Goal: Transaction & Acquisition: Obtain resource

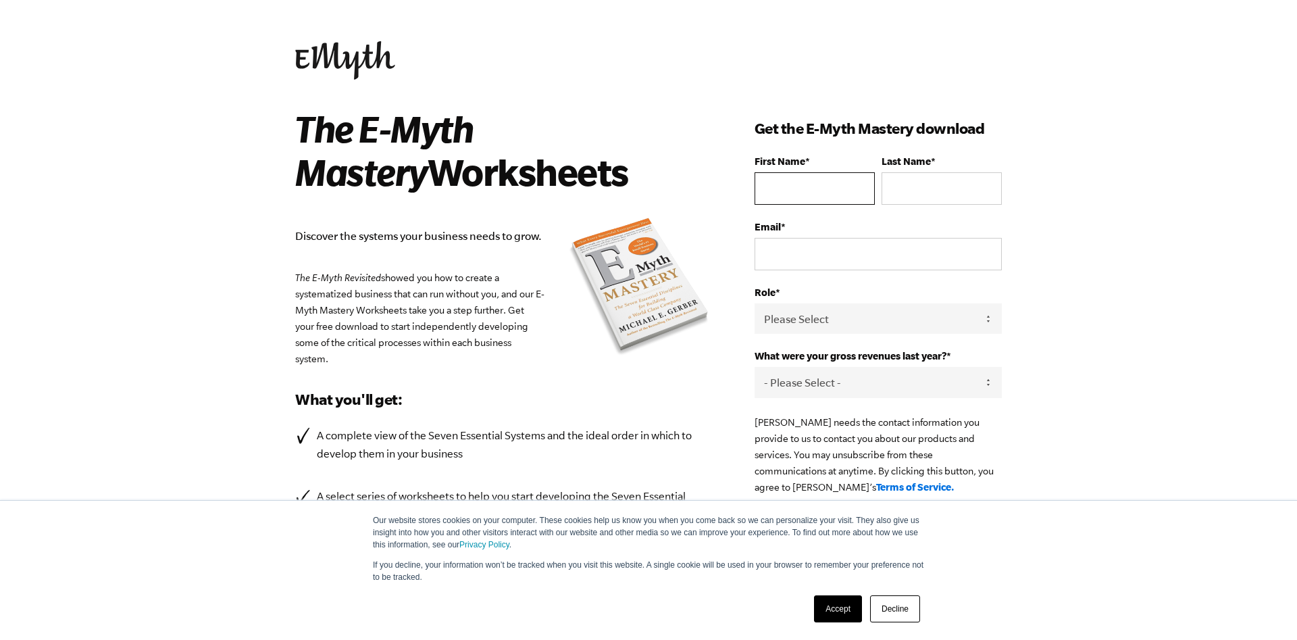
click at [818, 205] on input "First Name *" at bounding box center [815, 188] width 120 height 32
type input "hem"
click at [940, 193] on input "Last Name *" at bounding box center [942, 188] width 120 height 32
type input "lawrence"
click at [897, 263] on input "Email *" at bounding box center [878, 254] width 247 height 32
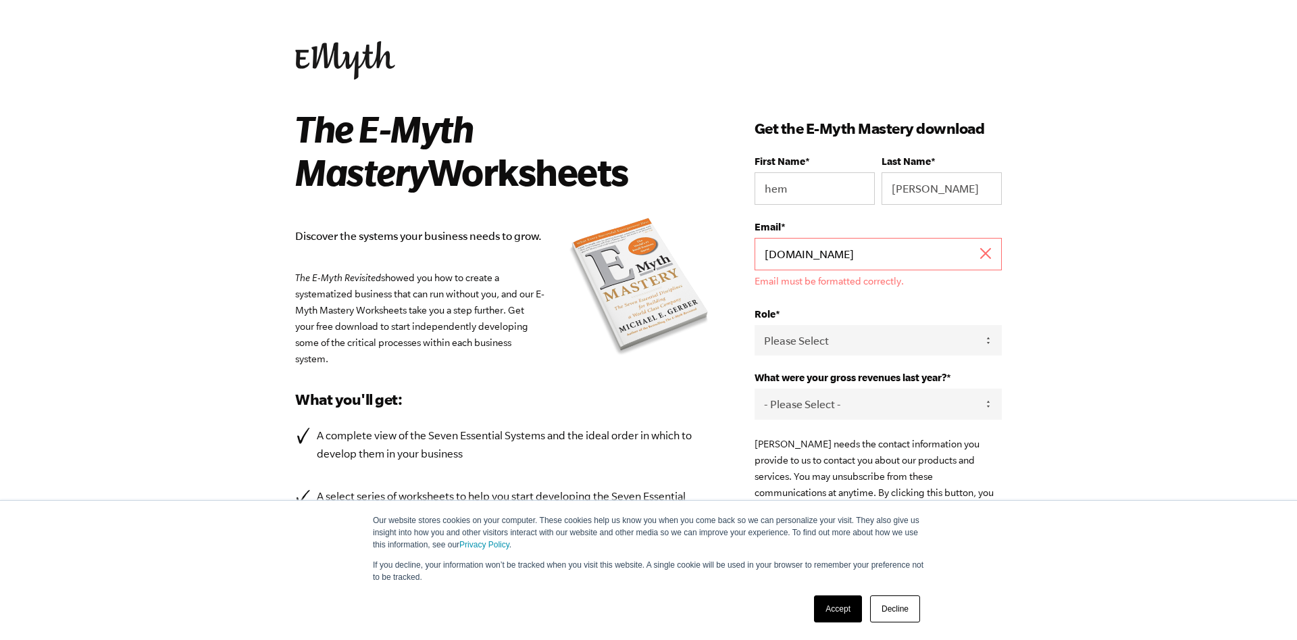
click at [792, 263] on input "hem2lawreneroofing.com" at bounding box center [878, 254] width 247 height 32
click at [951, 268] on input "hem@lawreneroofing.com" at bounding box center [878, 254] width 247 height 32
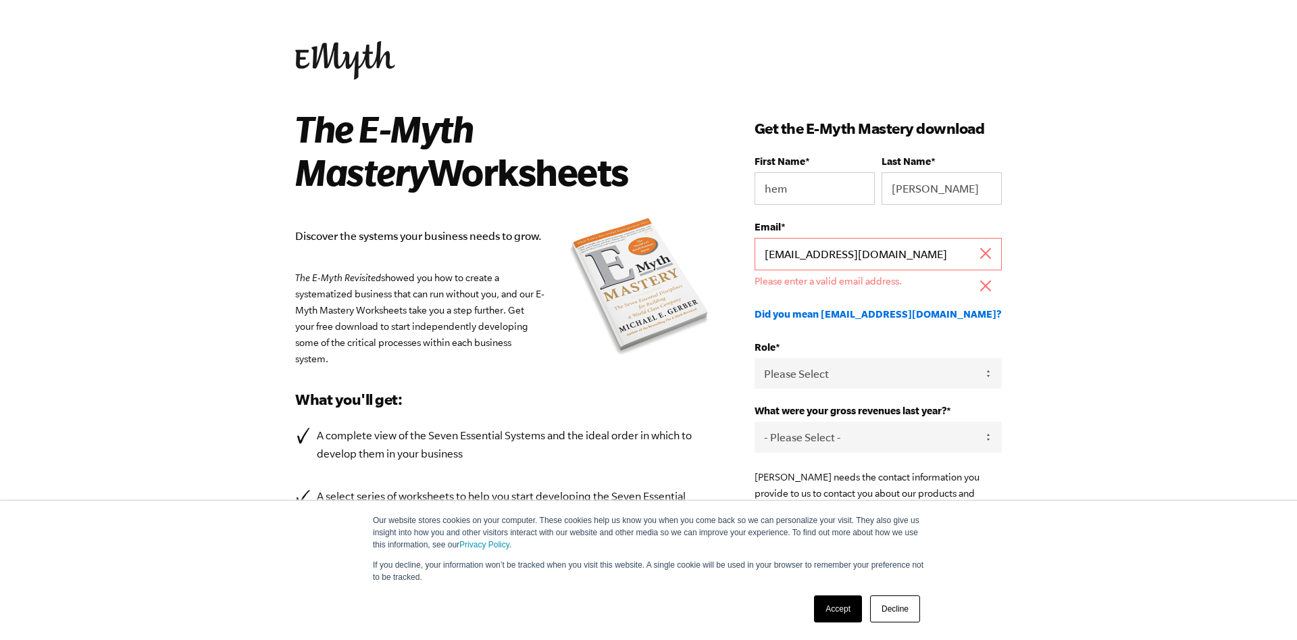
click at [830, 262] on input "hem@lawreneroofing.nz" at bounding box center [878, 254] width 247 height 32
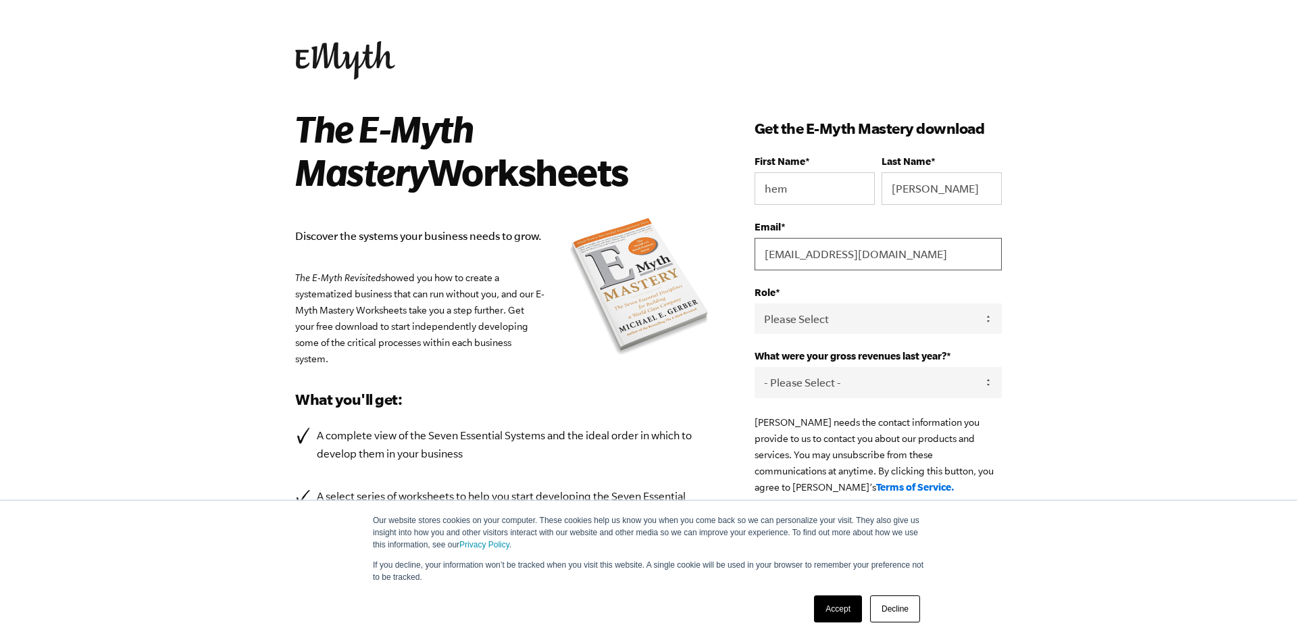
type input "hem@lawrenceroofing.nz"
click at [1088, 282] on body "Our website stores cookies on your computer. These cookies help us know you whe…" at bounding box center [648, 320] width 1297 height 640
click at [755, 303] on select "Please Select Owner Partner / Co-Owner Executive Employee / Other" at bounding box center [878, 318] width 247 height 30
select select "Owner"
click option "Owner" at bounding box center [0, 0] width 0 height 0
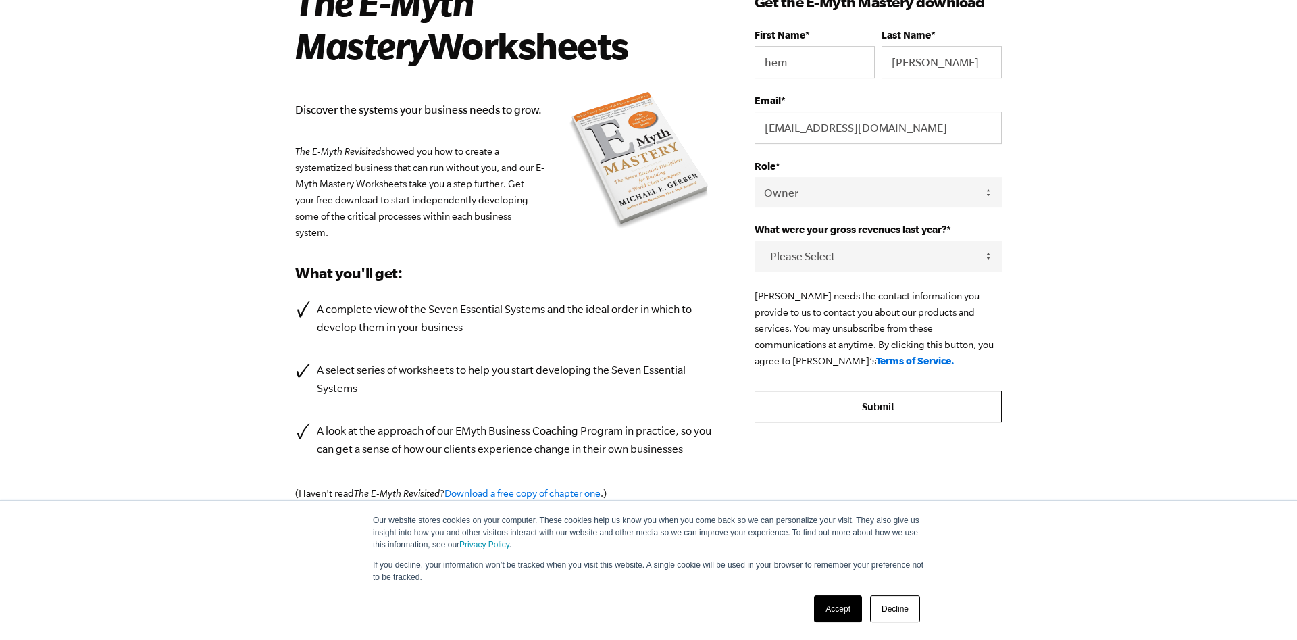
scroll to position [196, 0]
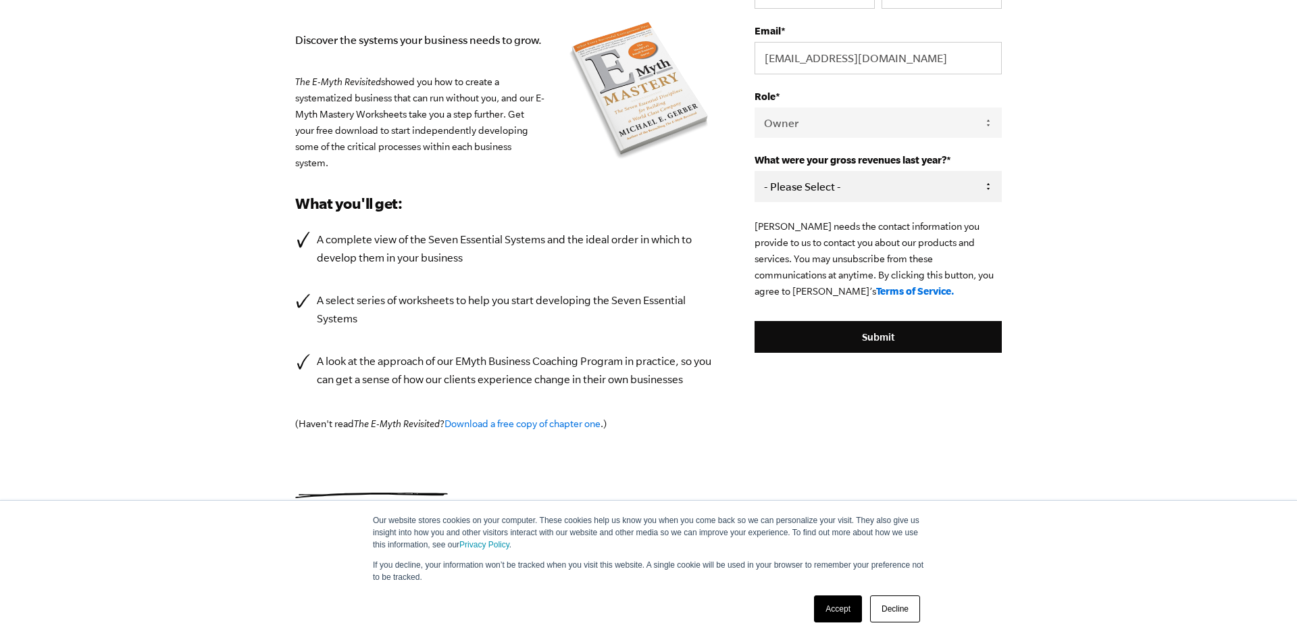
click at [755, 171] on select "- Please Select - 0-75K 76-150K 151-275K 276-500K 501-750K 751-1M 1-2.5M 2.5-5M…" at bounding box center [878, 186] width 247 height 30
select select "151-275K"
click option "151-275K" at bounding box center [0, 0] width 0 height 0
click at [1140, 278] on body "Our website stores cookies on your computer. These cookies help us know you whe…" at bounding box center [648, 124] width 1297 height 640
drag, startPoint x: 882, startPoint y: 338, endPoint x: 1011, endPoint y: 324, distance: 129.8
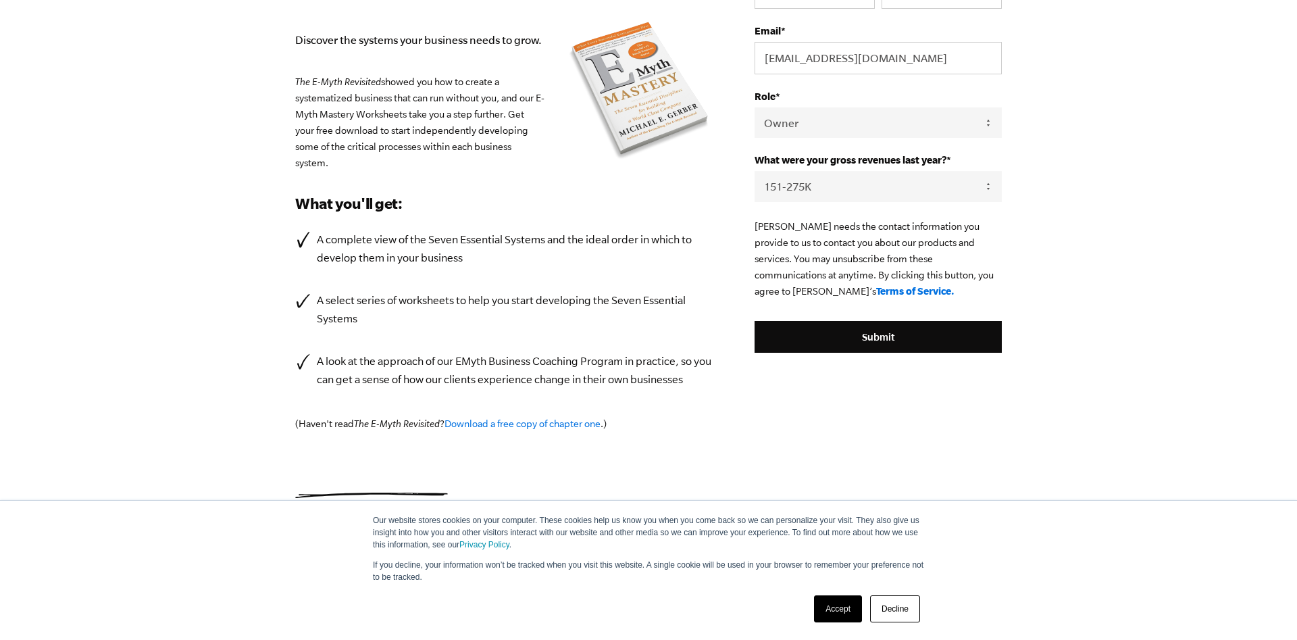
click at [886, 338] on input "Submit" at bounding box center [878, 337] width 247 height 32
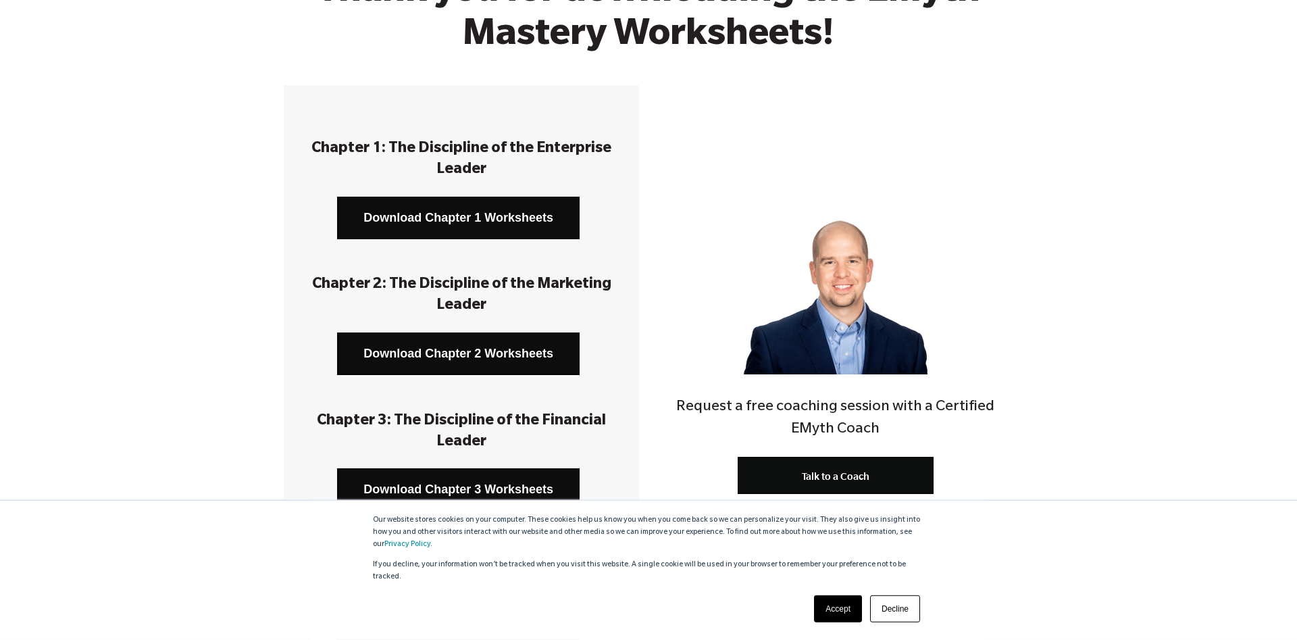
scroll to position [138, 0]
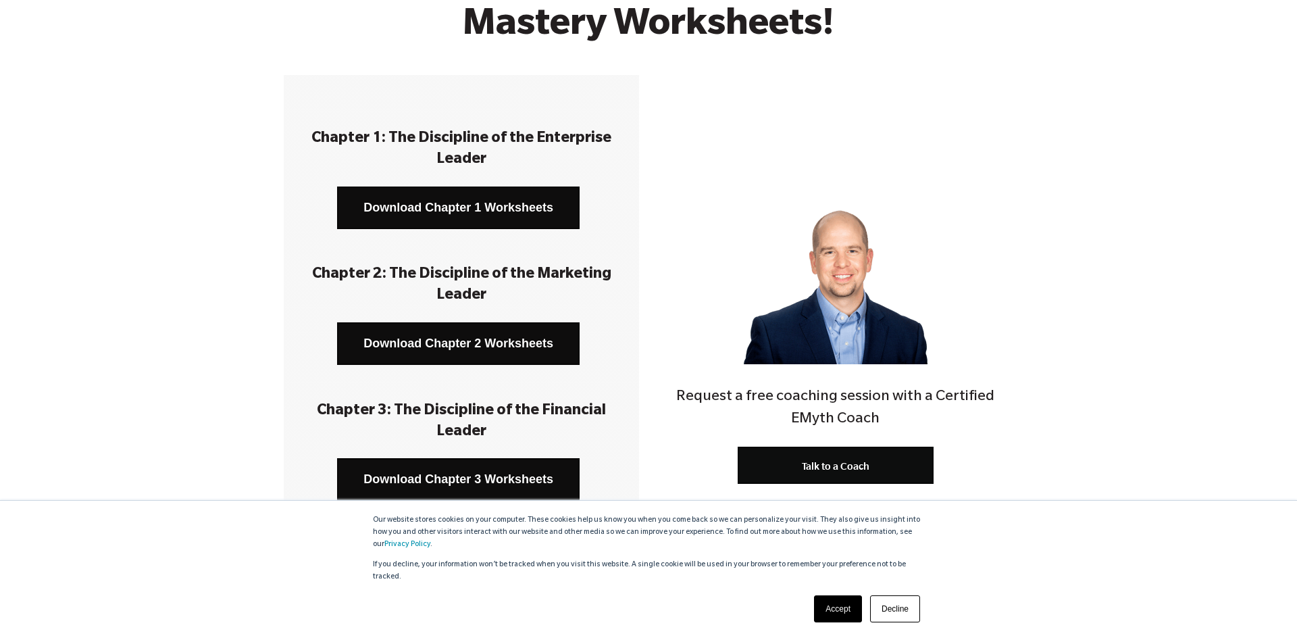
click at [895, 604] on link "Decline" at bounding box center [895, 608] width 50 height 27
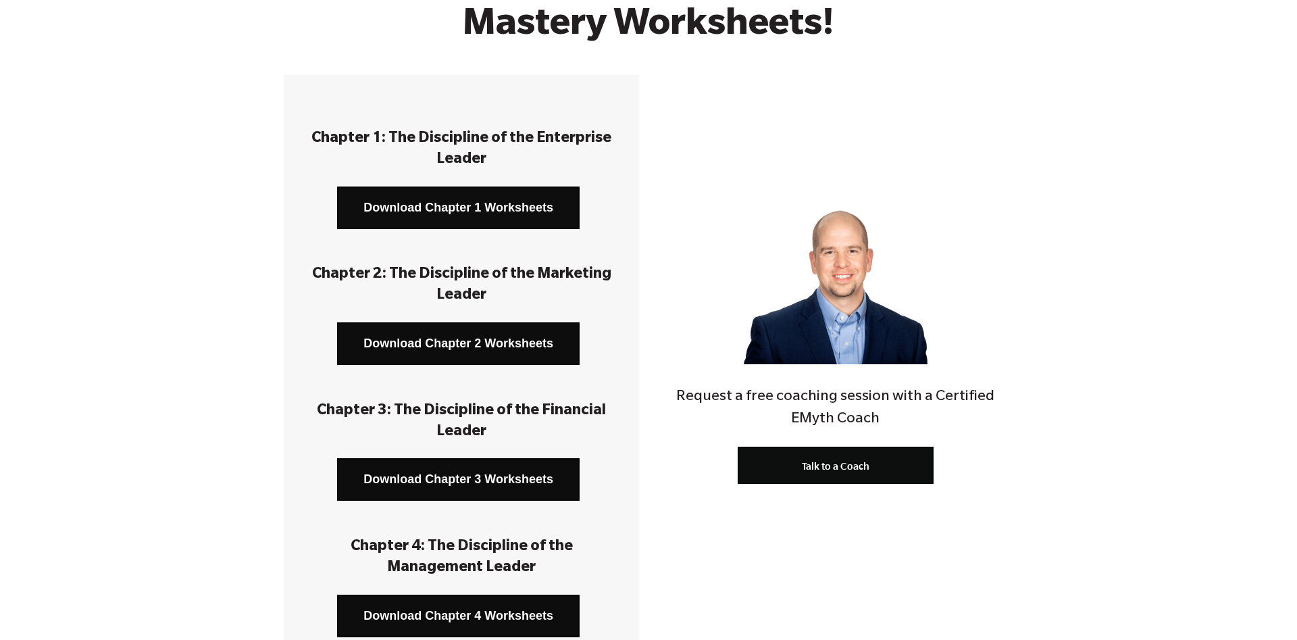
click at [455, 209] on link "Download Chapter 1 Worksheets" at bounding box center [458, 207] width 243 height 43
click at [484, 330] on link "Download Chapter 2 Worksheets" at bounding box center [458, 343] width 243 height 43
click at [440, 481] on link "Download Chapter 3 Worksheets" at bounding box center [458, 479] width 243 height 43
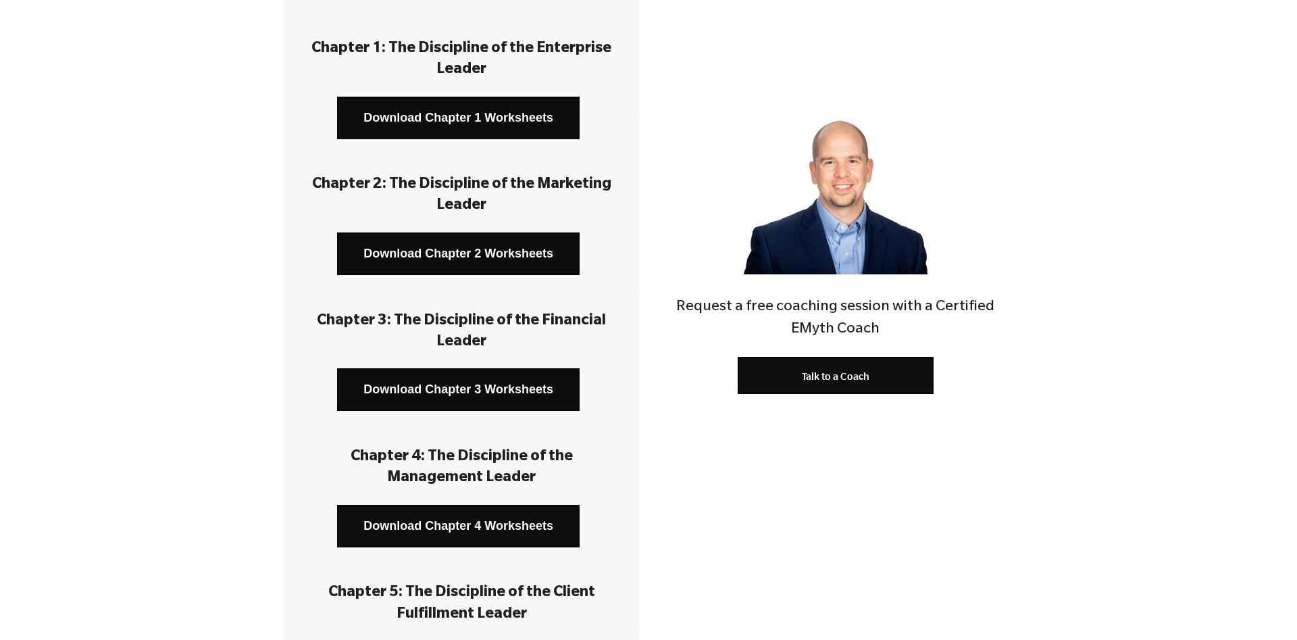
scroll to position [276, 0]
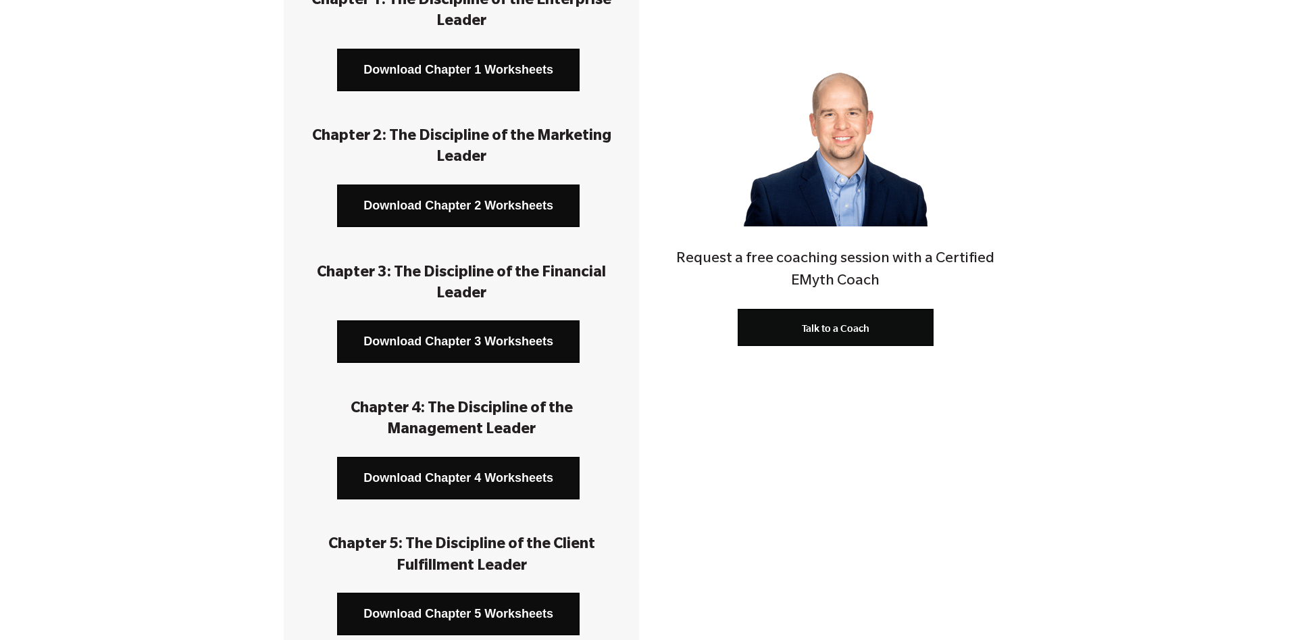
click at [474, 476] on link "Download Chapter 4 Worksheets" at bounding box center [458, 478] width 243 height 43
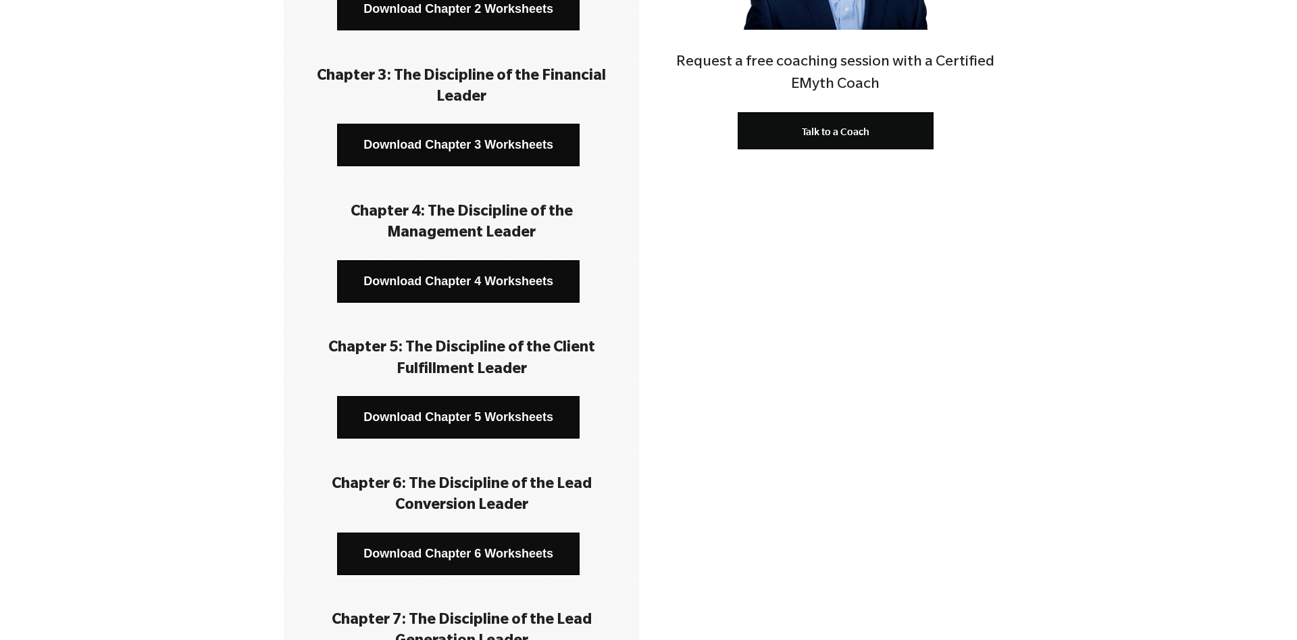
scroll to position [482, 0]
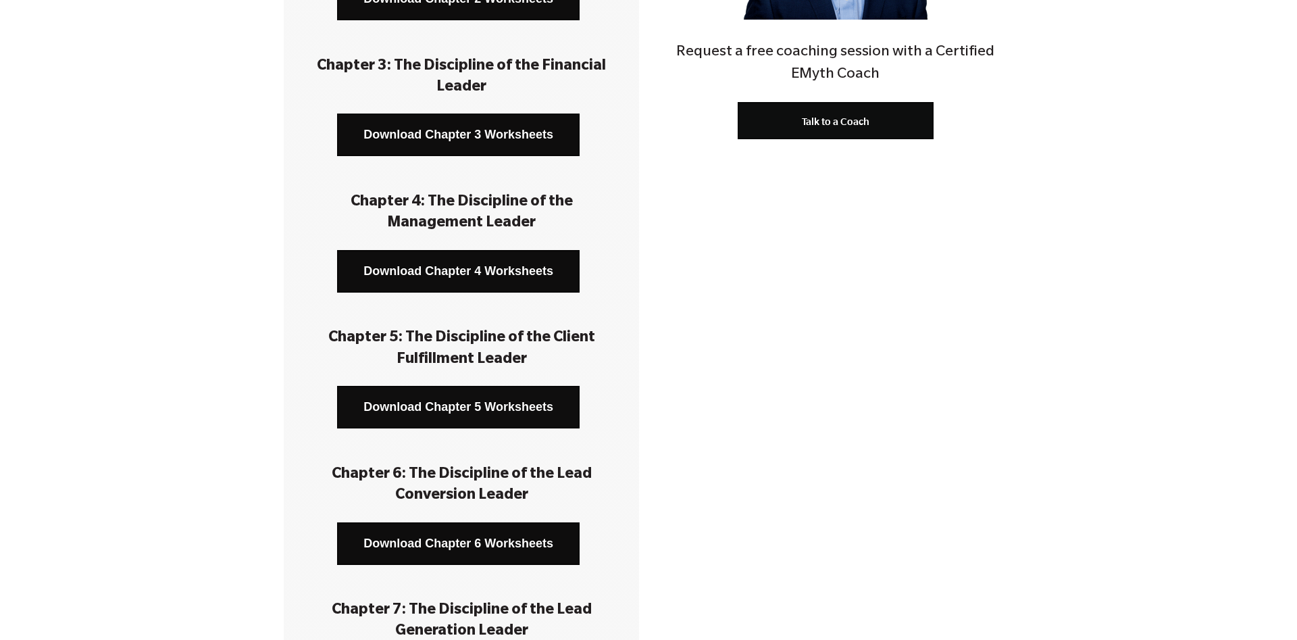
click at [449, 413] on link "Download Chapter 5 Worksheets" at bounding box center [458, 407] width 243 height 43
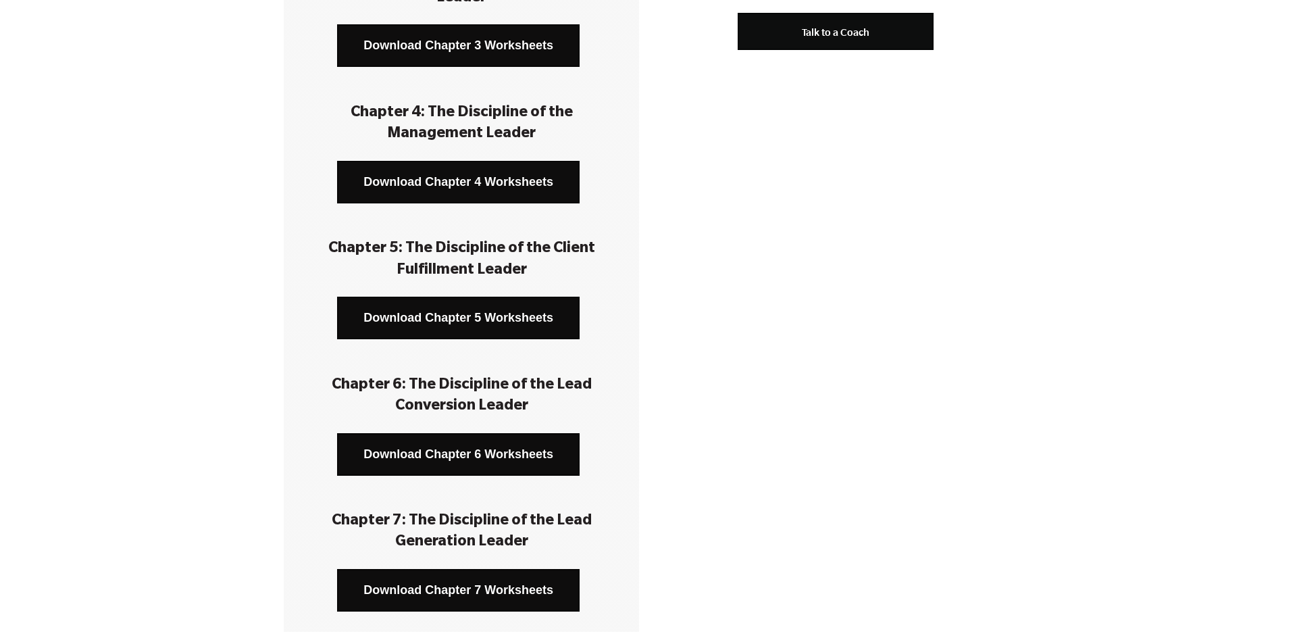
scroll to position [620, 0]
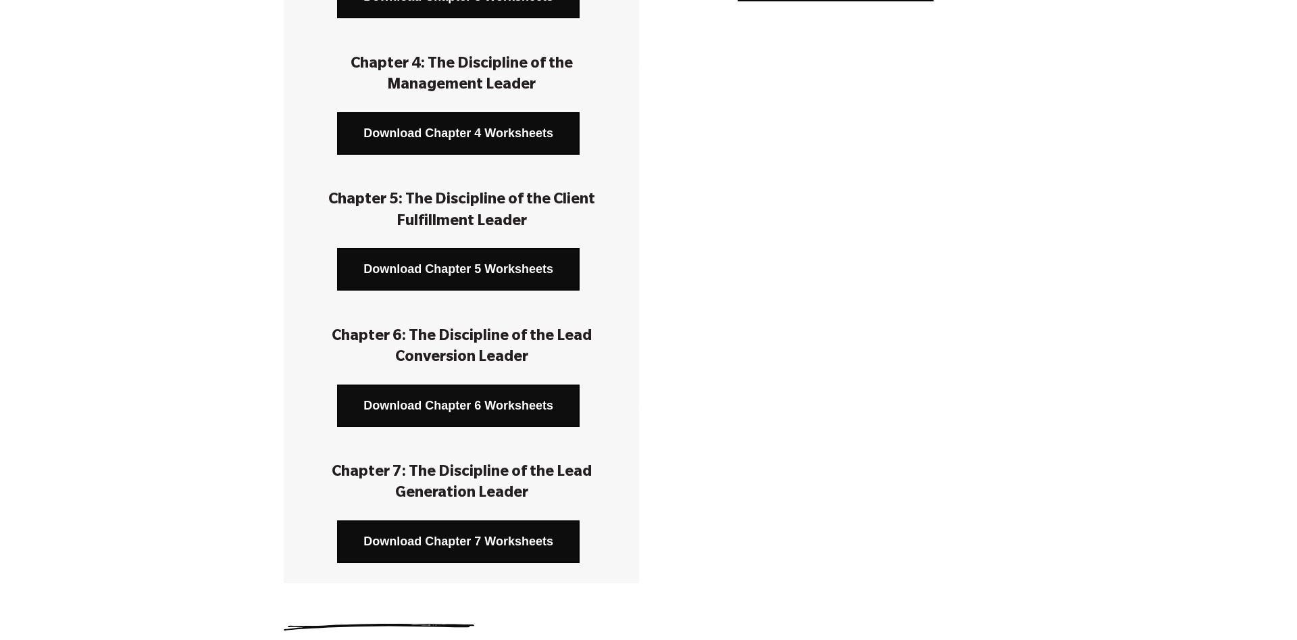
click at [430, 411] on link "Download Chapter 6 Worksheets" at bounding box center [458, 405] width 243 height 43
click at [432, 529] on link "Download Chapter 7 Worksheets" at bounding box center [458, 541] width 243 height 43
